Goal: Task Accomplishment & Management: Use online tool/utility

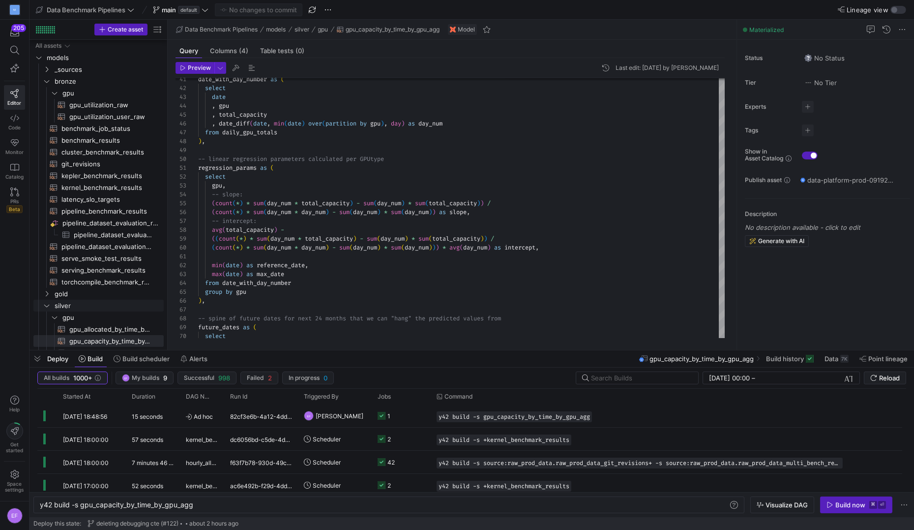
scroll to position [0, 152]
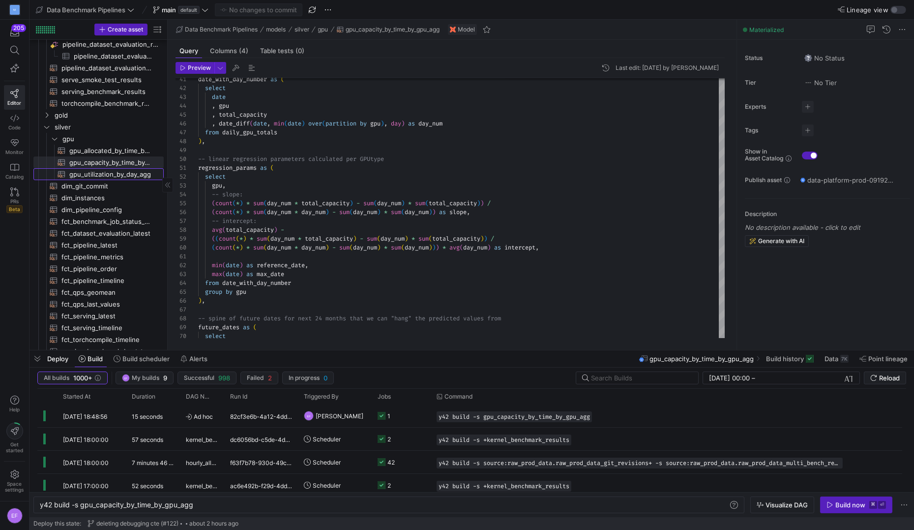
click at [124, 176] on span "gpu_utilization_by_day_agg​​​​​​​​​​" at bounding box center [110, 174] width 83 height 11
type textarea "{{ config(materialized="table") }} with allocated as ( select hour_dim , sum(ma…"
type textarea "y42 build -s gpu_utilization_by_day_agg"
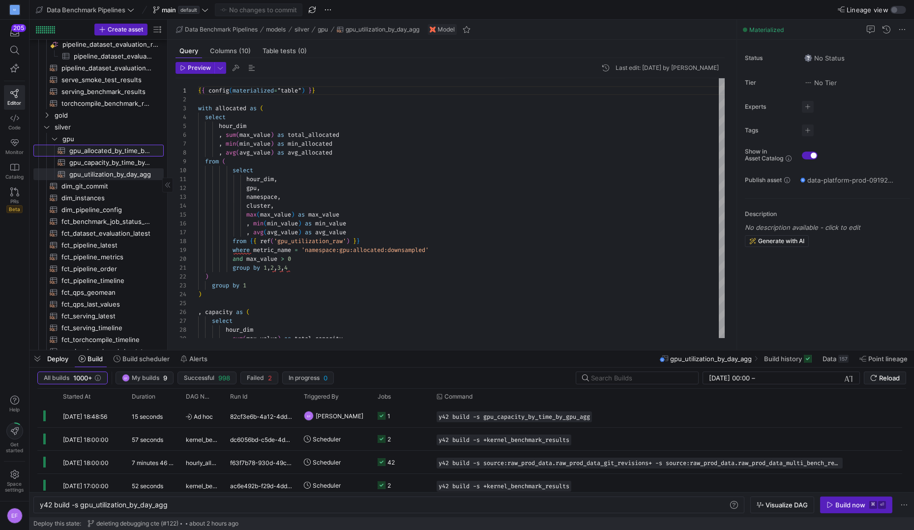
click at [85, 152] on span "gpu_allocated_by_time_by_namespace_agg​​​​​​​​​​" at bounding box center [110, 150] width 83 height 11
type textarea "{{ config(materialized="table") }} with agg_prep as ( select timestamp_dim , da…"
type textarea "y42 build -s gpu_allocated_by_time_by_namespace_agg"
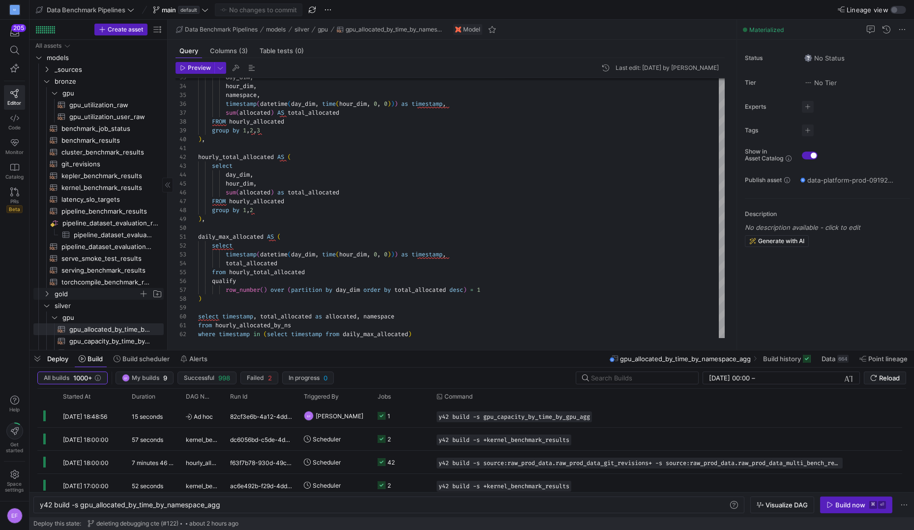
click at [45, 291] on icon "Press SPACE to select this row." at bounding box center [46, 294] width 7 height 6
